Goal: Information Seeking & Learning: Learn about a topic

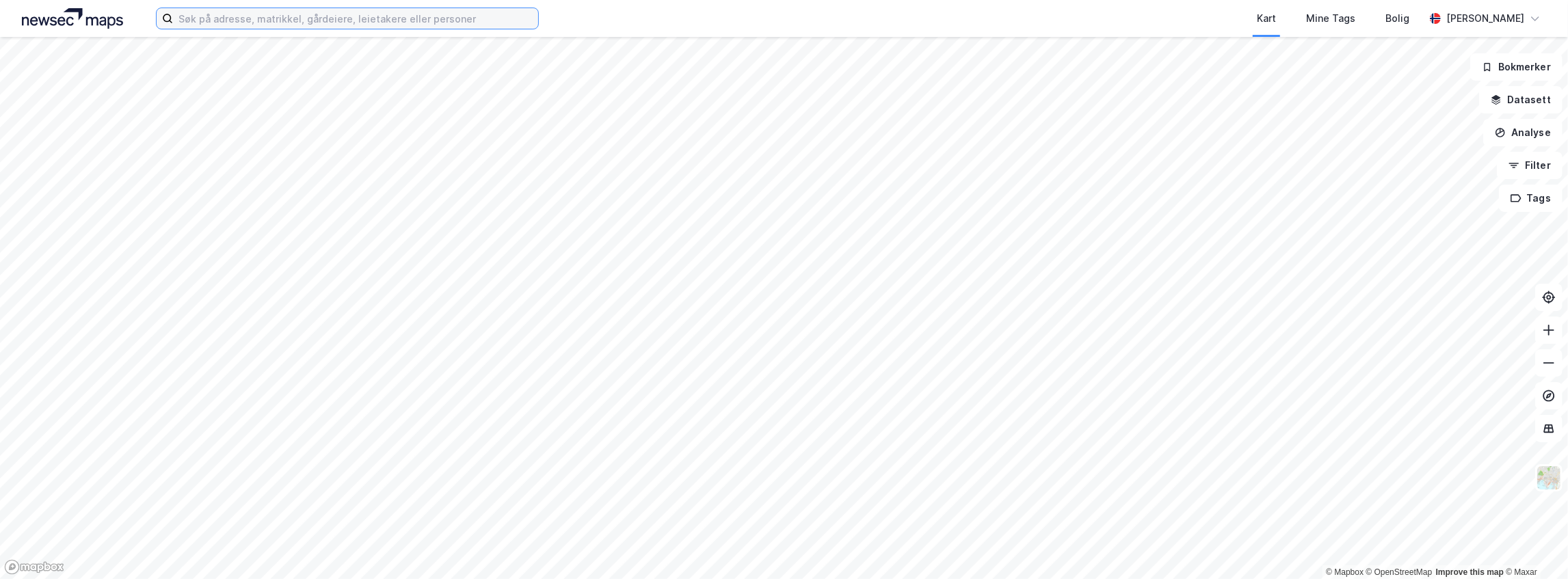
click at [472, 26] on input at bounding box center [356, 18] width 365 height 21
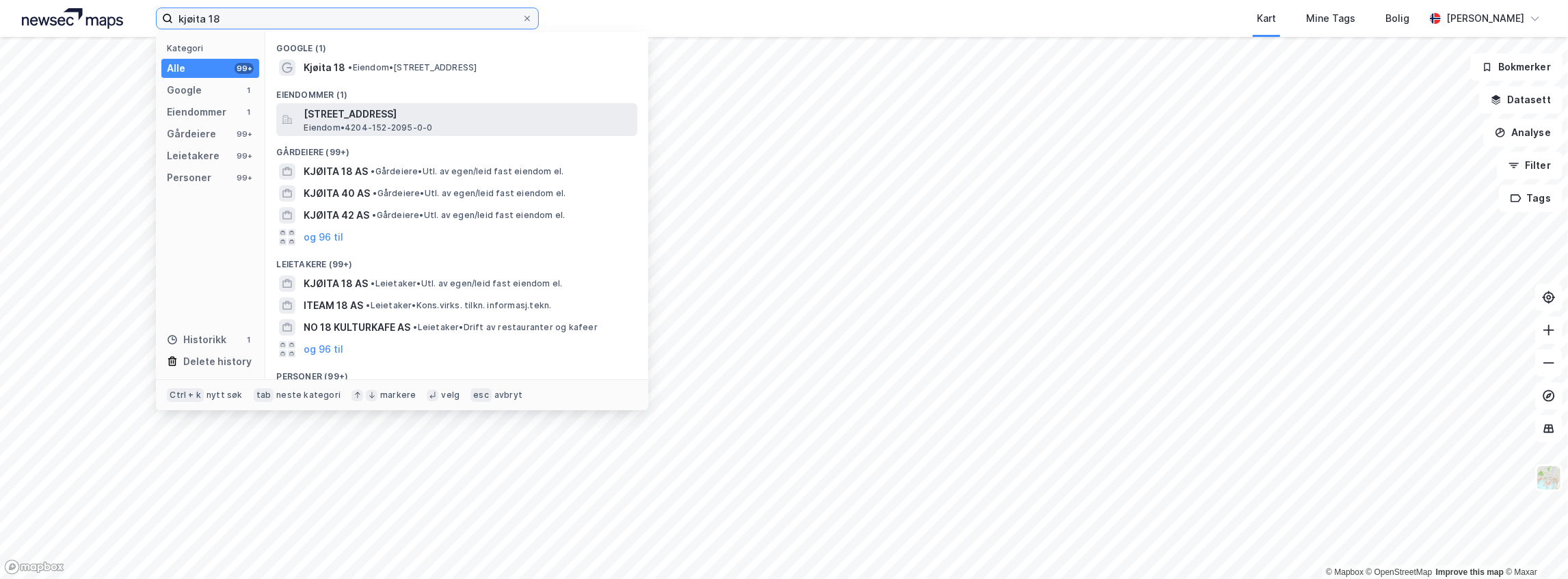
type input "kjøita 18"
click at [407, 116] on span "[STREET_ADDRESS]" at bounding box center [468, 114] width 328 height 16
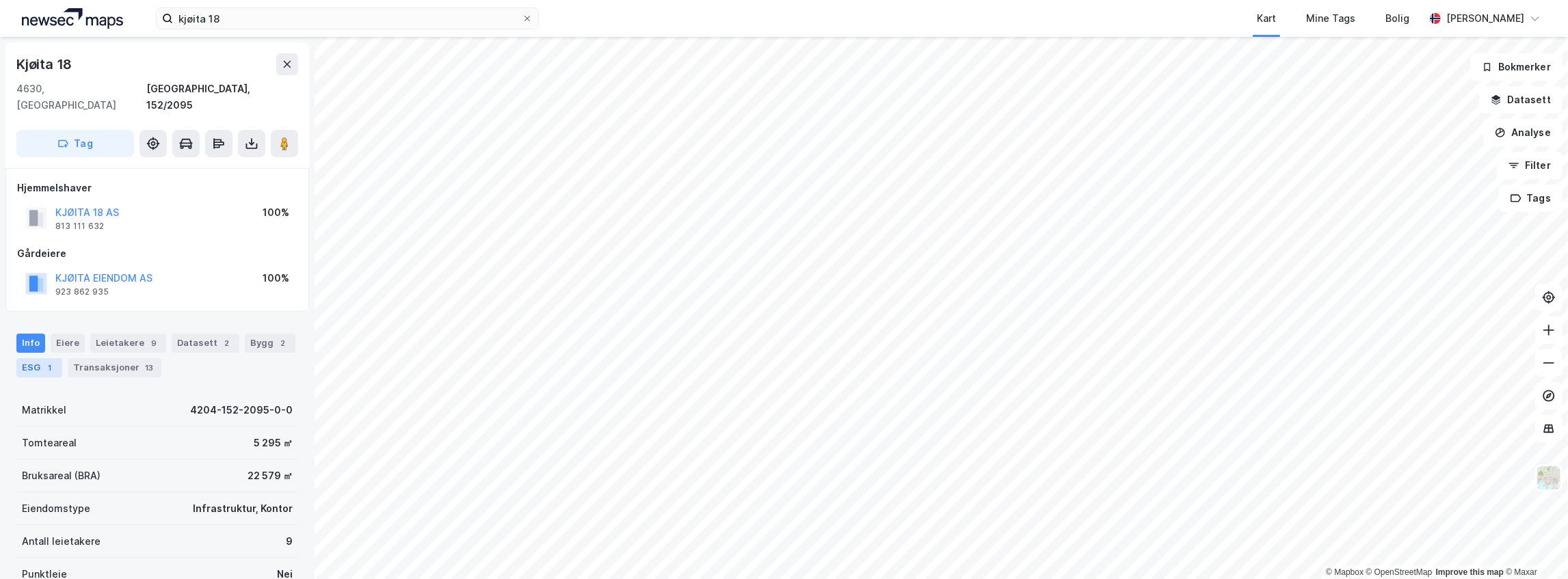
click at [37, 358] on div "ESG 1" at bounding box center [39, 368] width 45 height 19
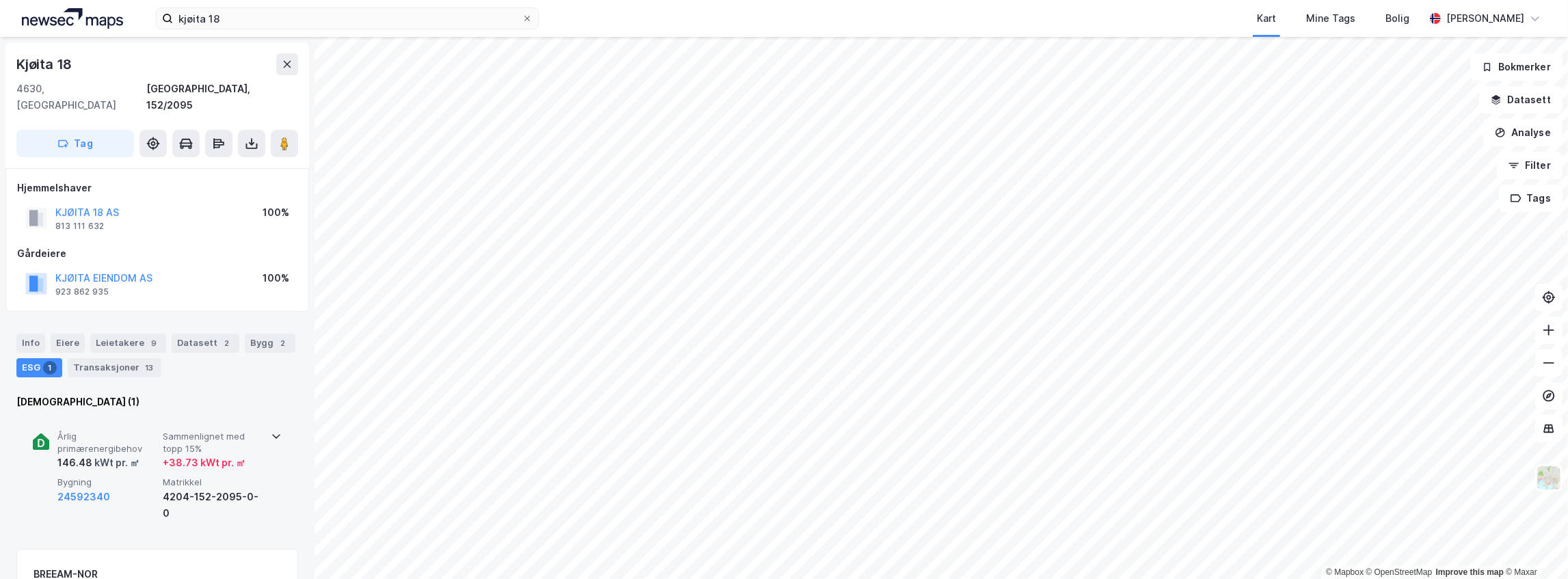
click at [197, 431] on span "Sammenlignet med topp 15%" at bounding box center [212, 443] width 100 height 24
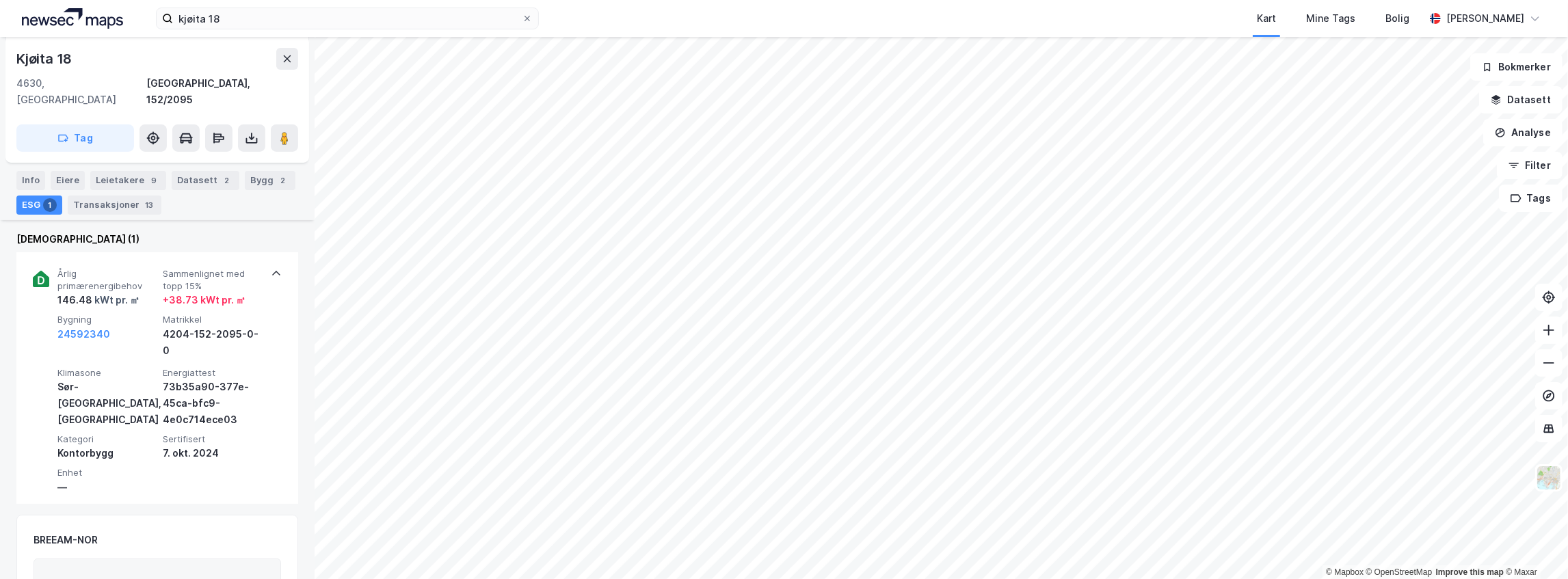
scroll to position [162, 0]
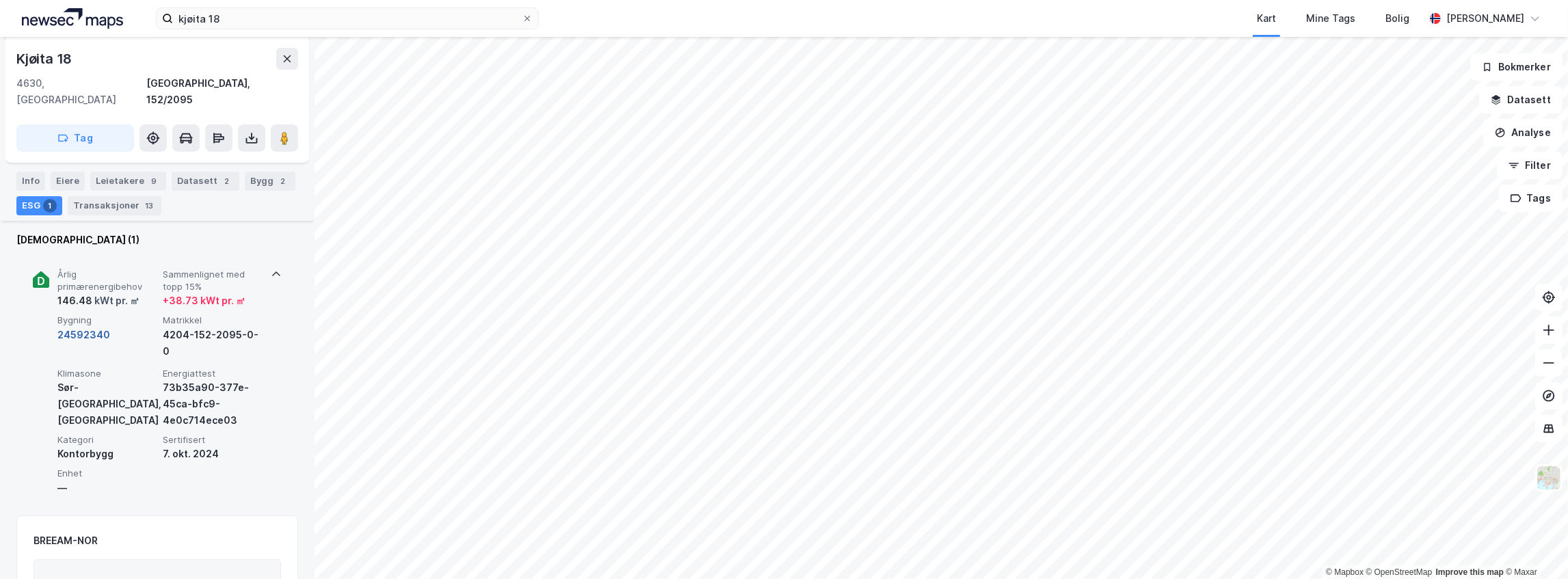
click at [72, 327] on button "24592340" at bounding box center [83, 335] width 53 height 16
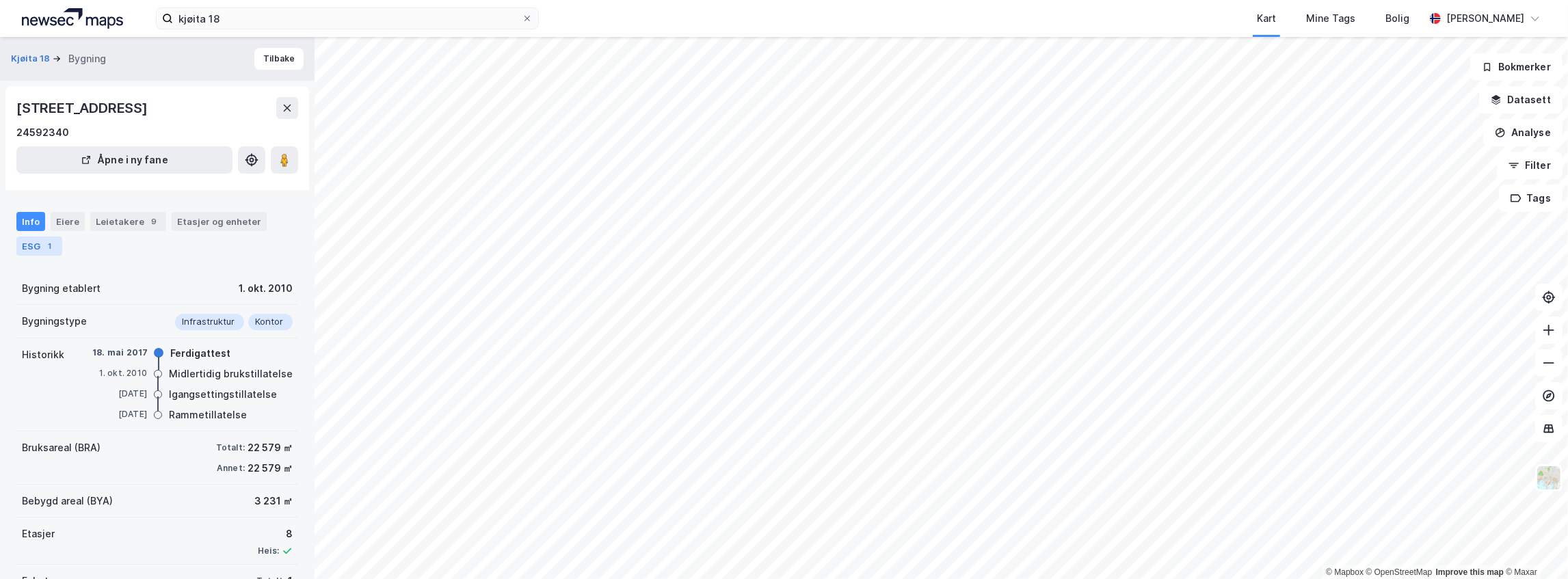
click at [28, 240] on div "ESG 1" at bounding box center [39, 246] width 45 height 19
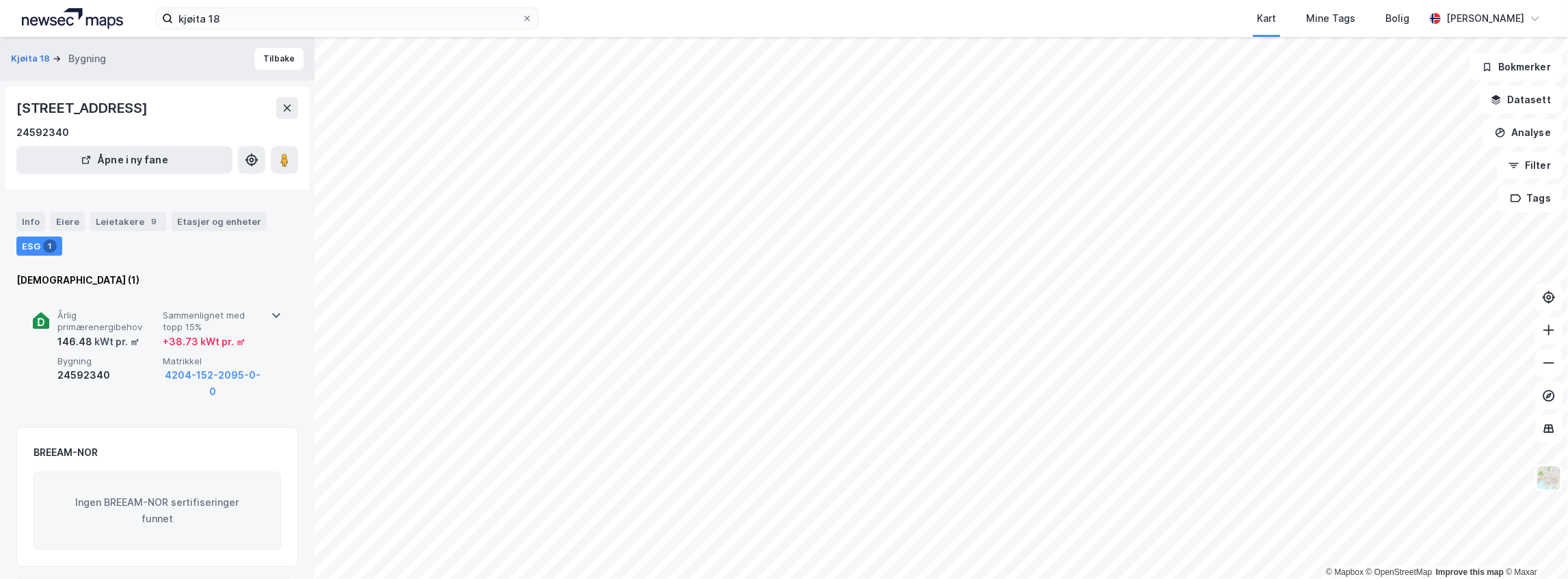
click at [270, 316] on icon at bounding box center [276, 315] width 11 height 11
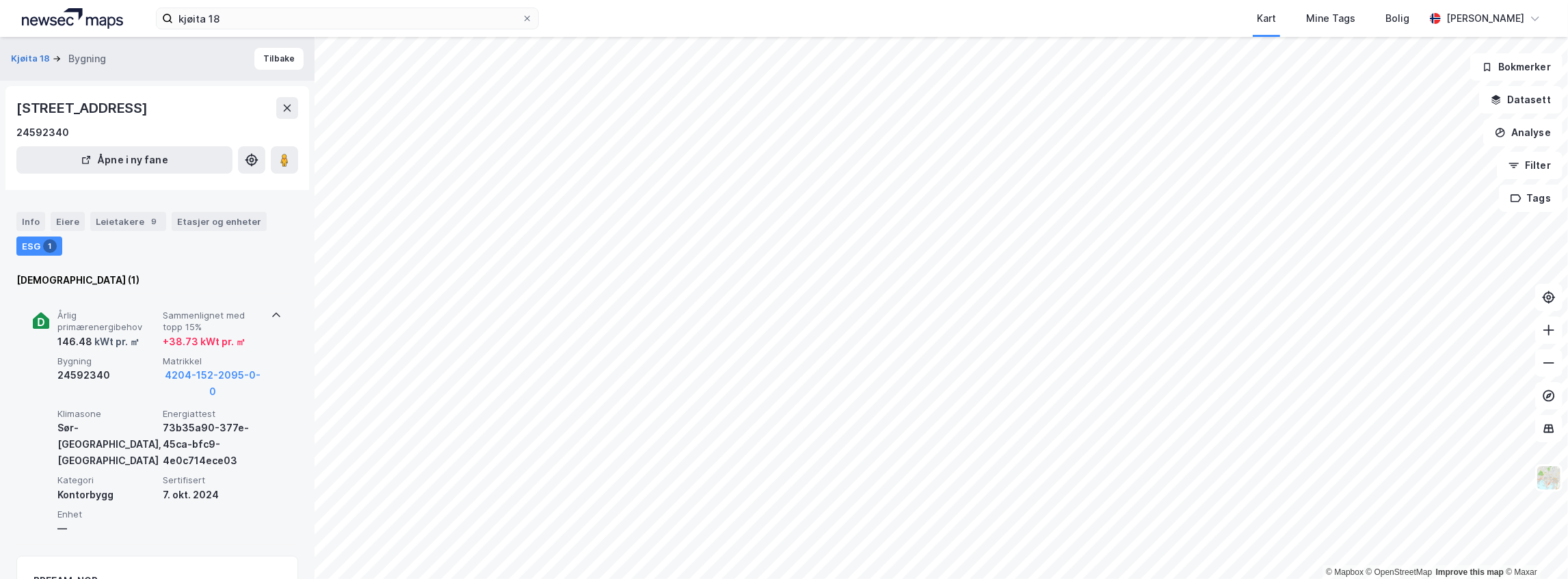
click at [272, 316] on icon at bounding box center [276, 314] width 8 height 5
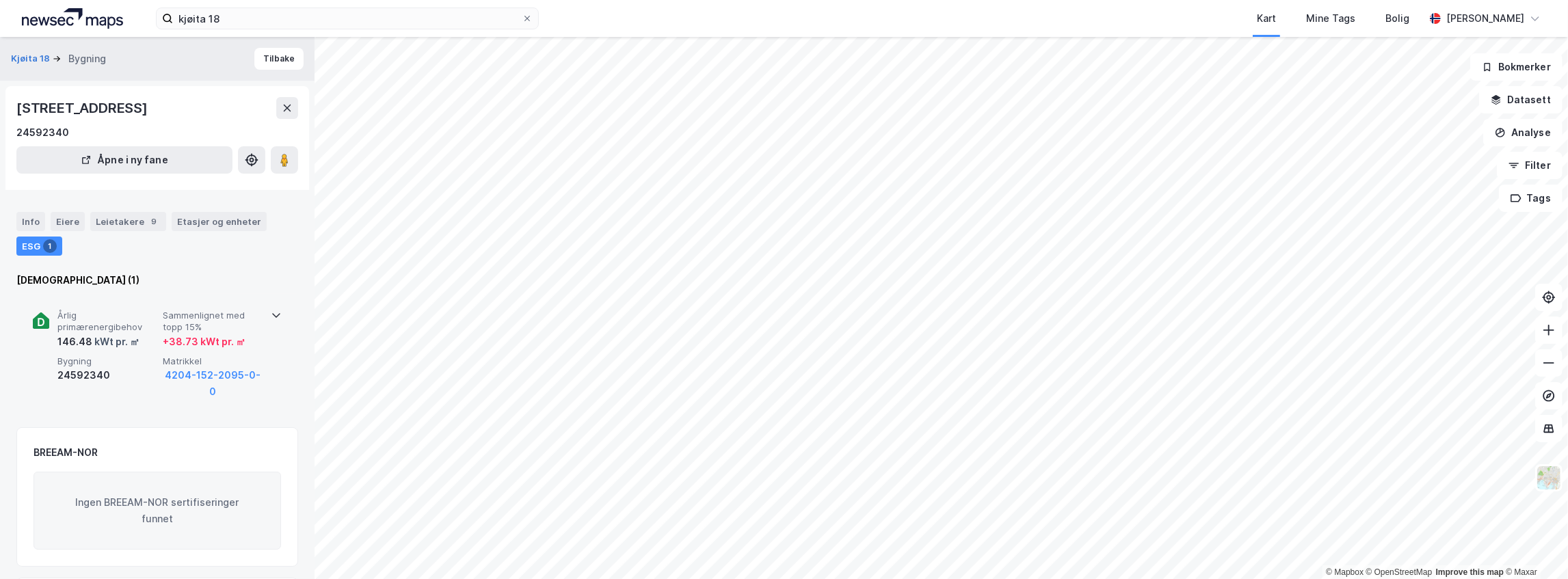
click at [270, 316] on icon at bounding box center [276, 315] width 11 height 11
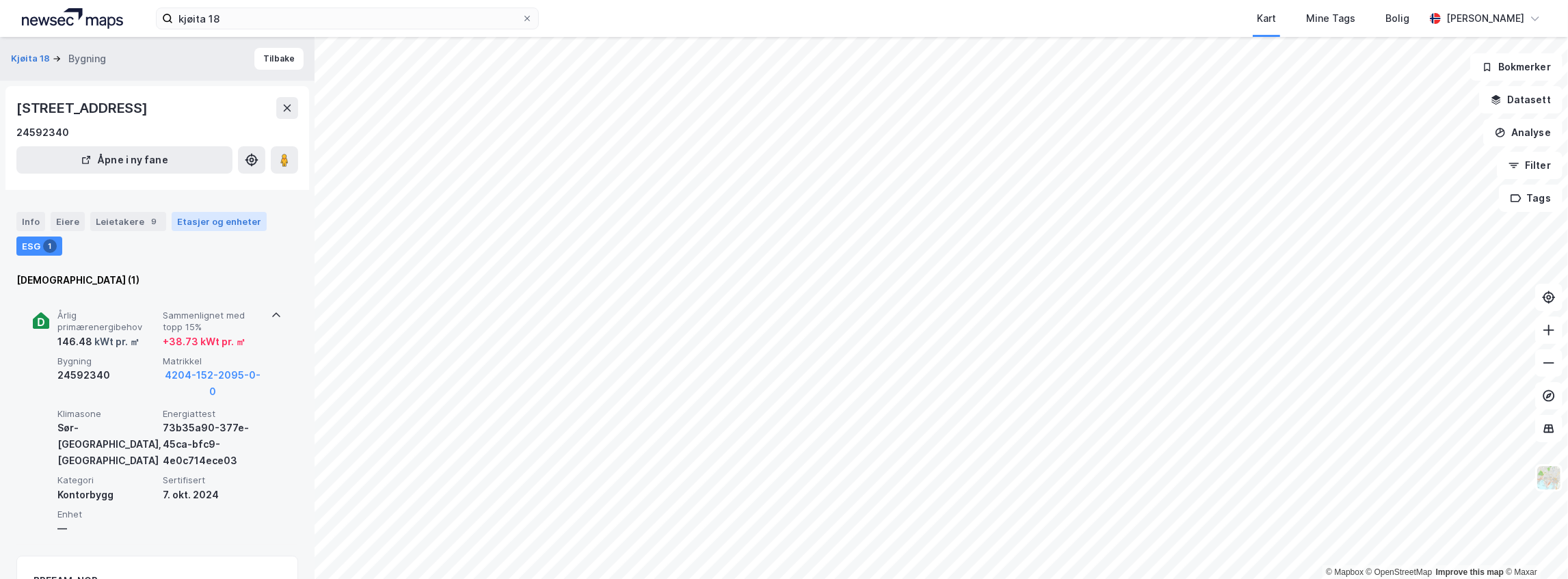
click at [200, 219] on div "Etasjer og enheter" at bounding box center [219, 221] width 84 height 13
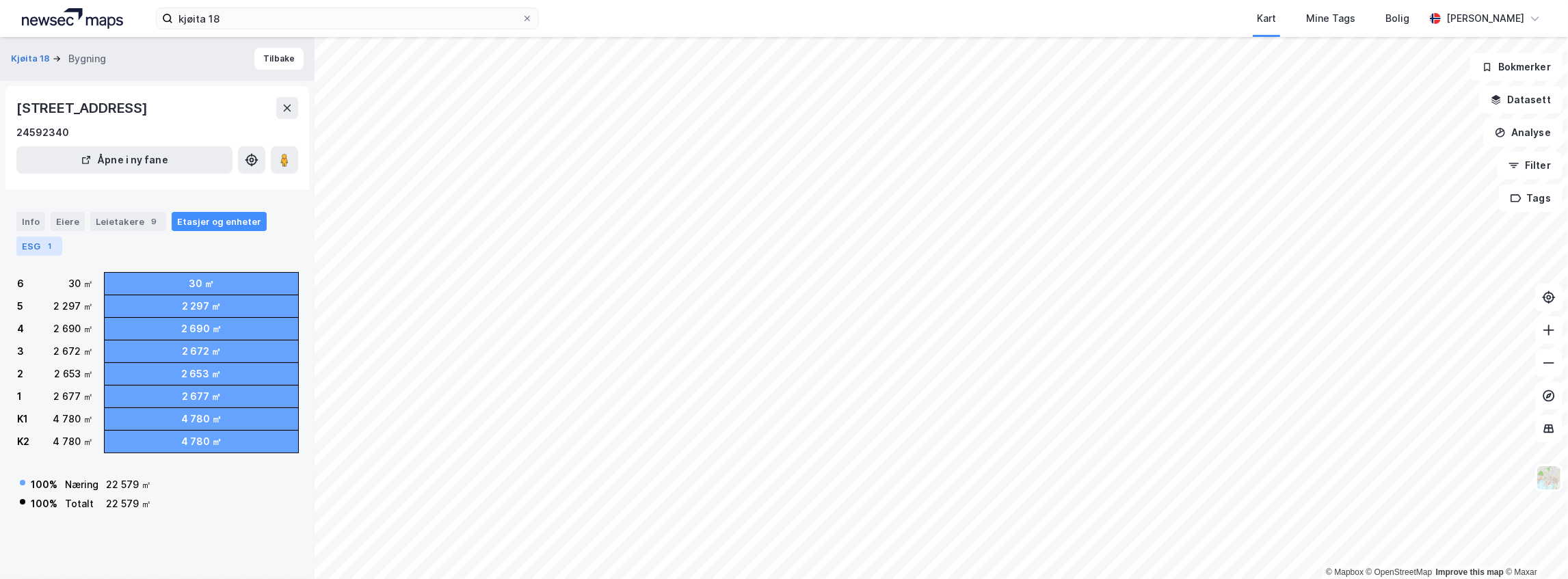
click at [34, 240] on div "ESG 1" at bounding box center [39, 246] width 45 height 19
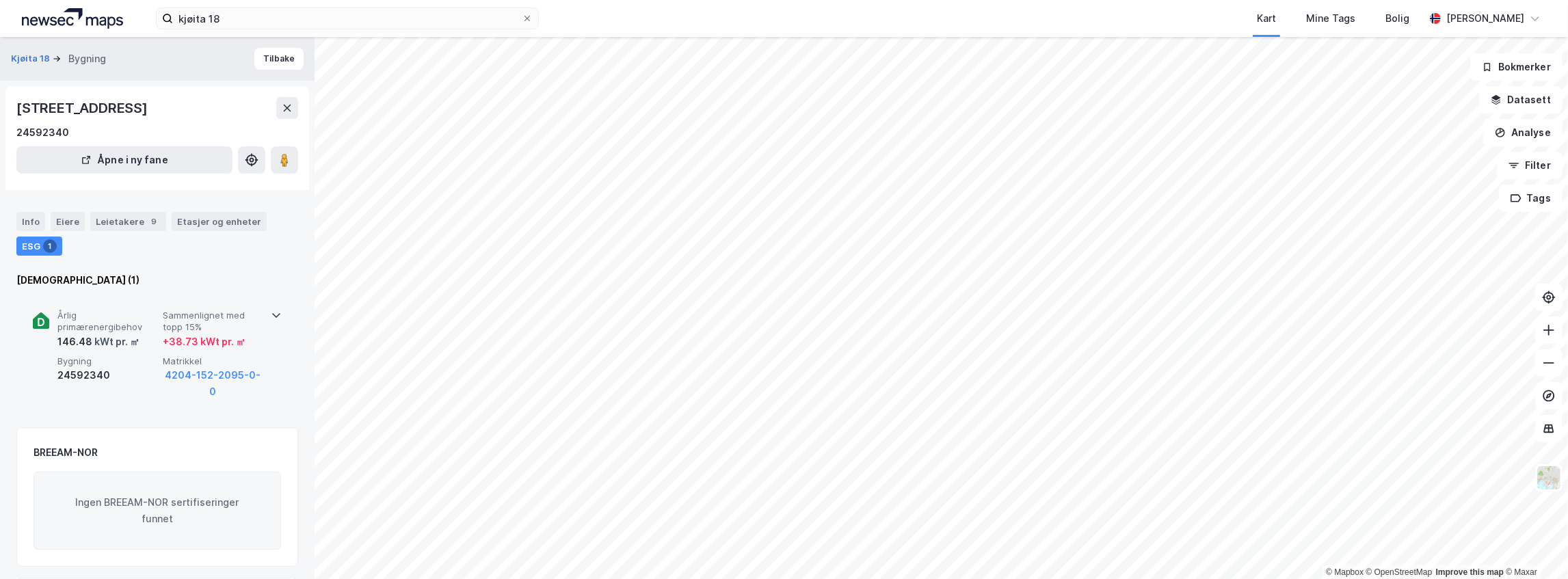
click at [72, 342] on div "146.48 kWt pr. ㎡" at bounding box center [98, 342] width 82 height 16
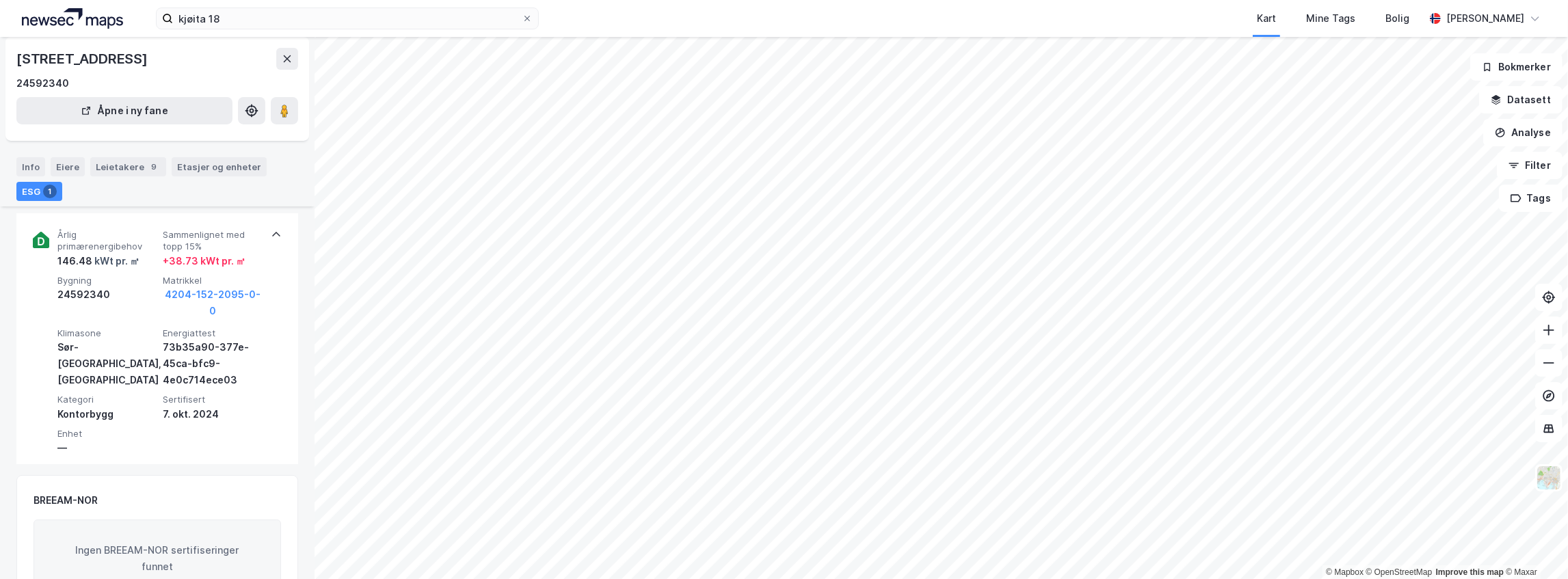
scroll to position [73, 0]
